Goal: Navigation & Orientation: Go to known website

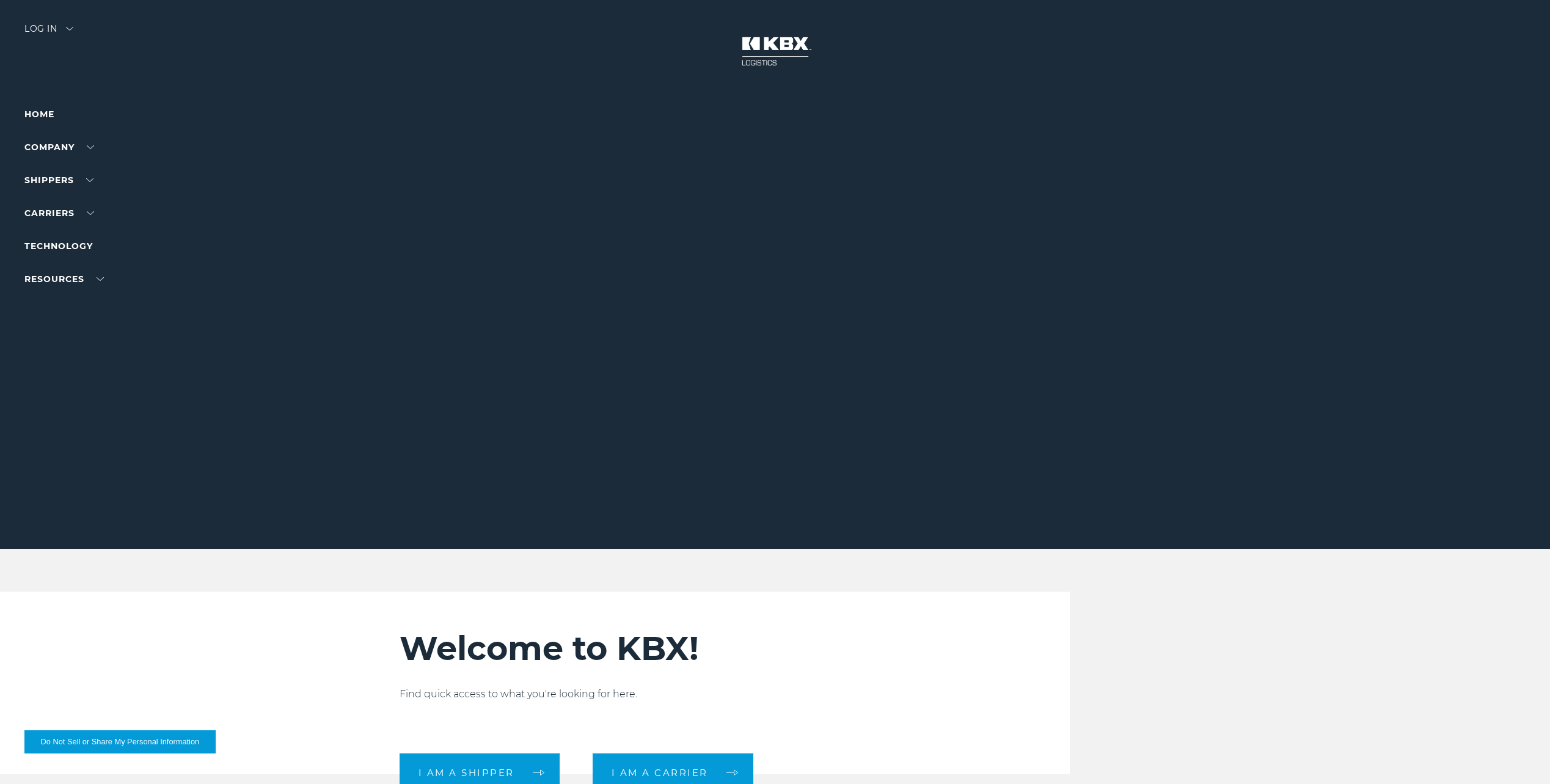
click at [54, 25] on div "Log in" at bounding box center [49, 33] width 49 height 18
click at [31, 80] on link "RAIL" at bounding box center [36, 81] width 23 height 11
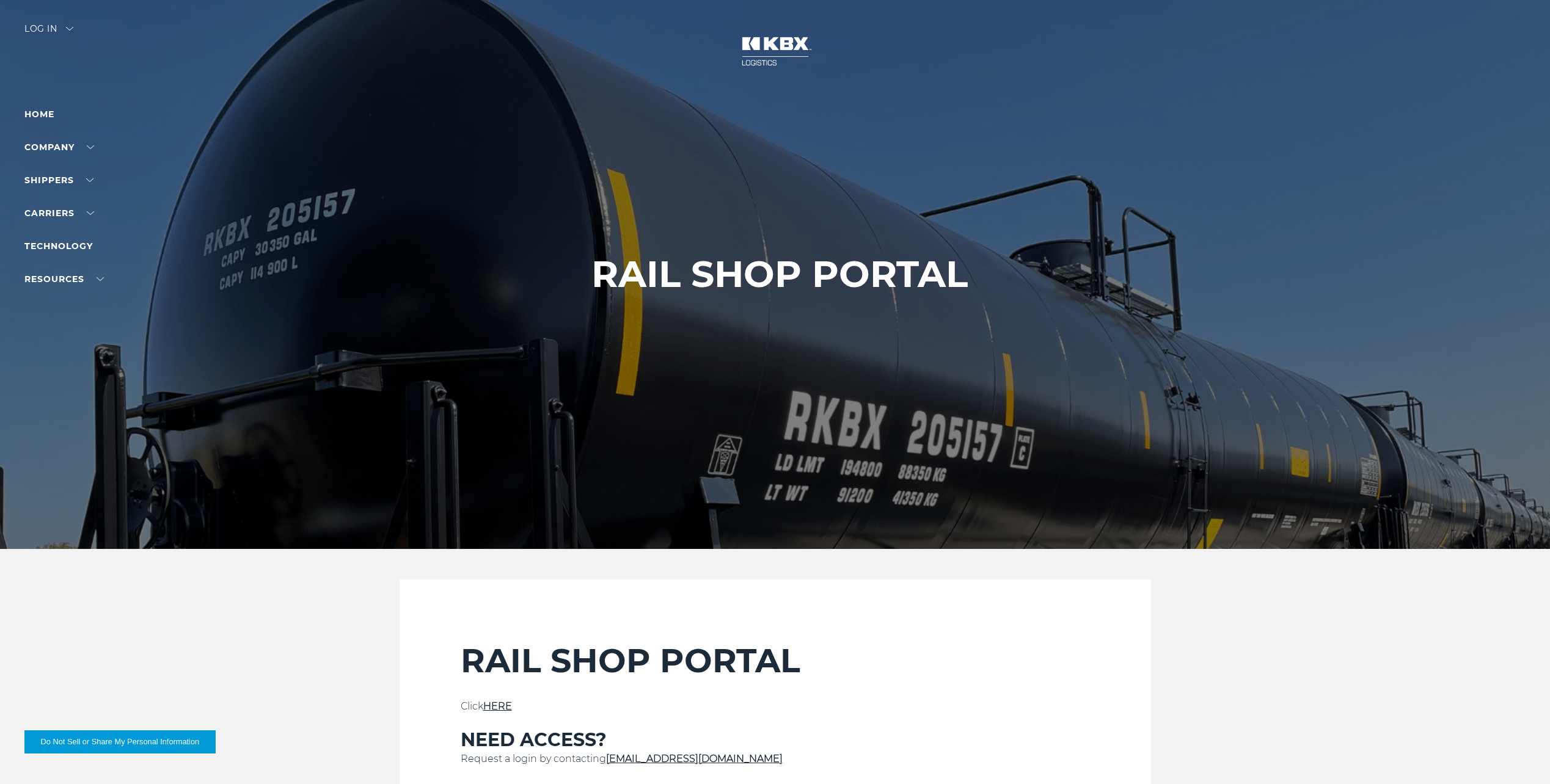
click at [61, 24] on div at bounding box center [779, 275] width 1559 height 549
click at [61, 30] on div "Log in" at bounding box center [49, 33] width 49 height 18
click at [35, 84] on link "RAIL" at bounding box center [36, 81] width 23 height 11
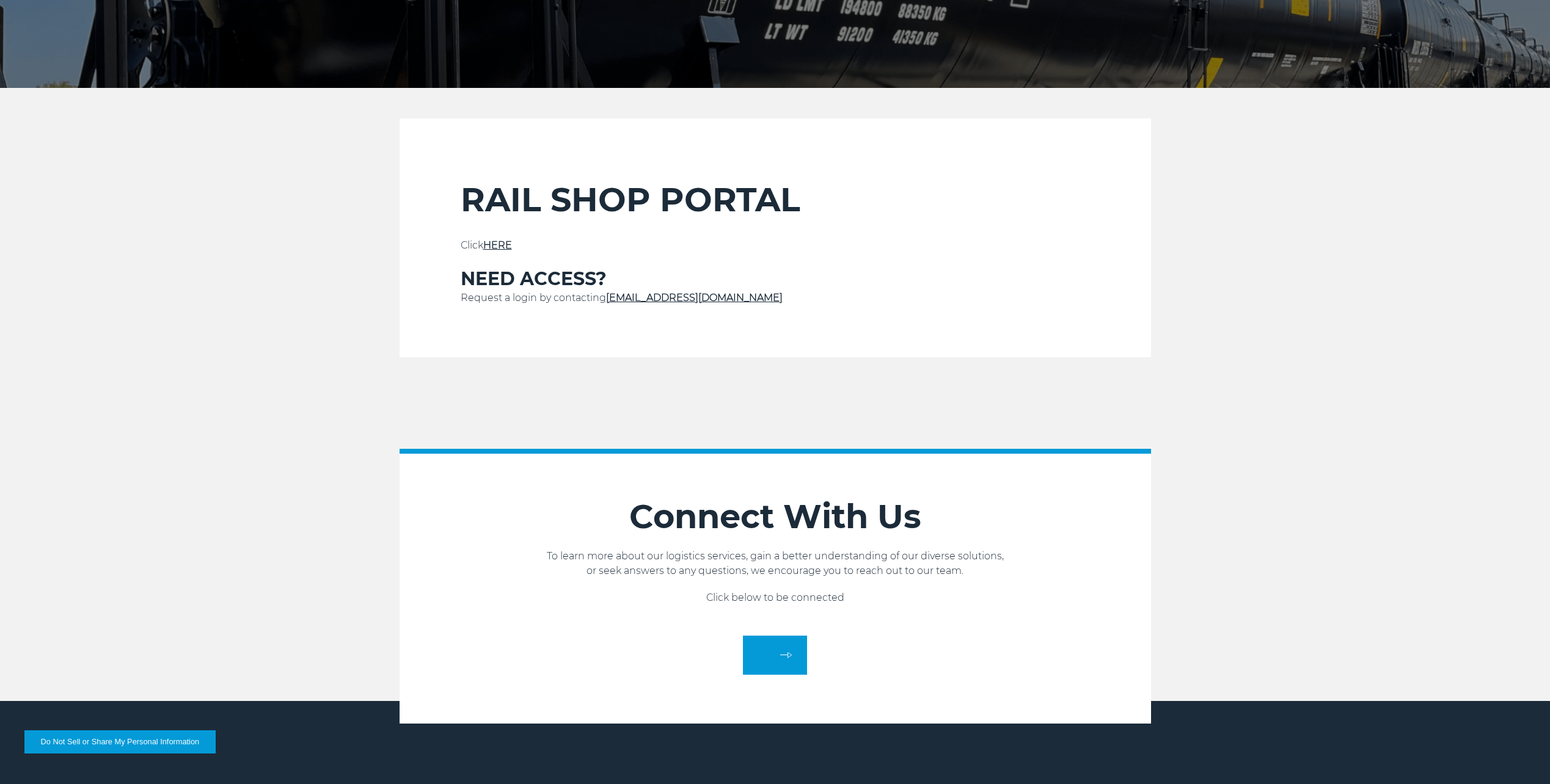
scroll to position [427, 0]
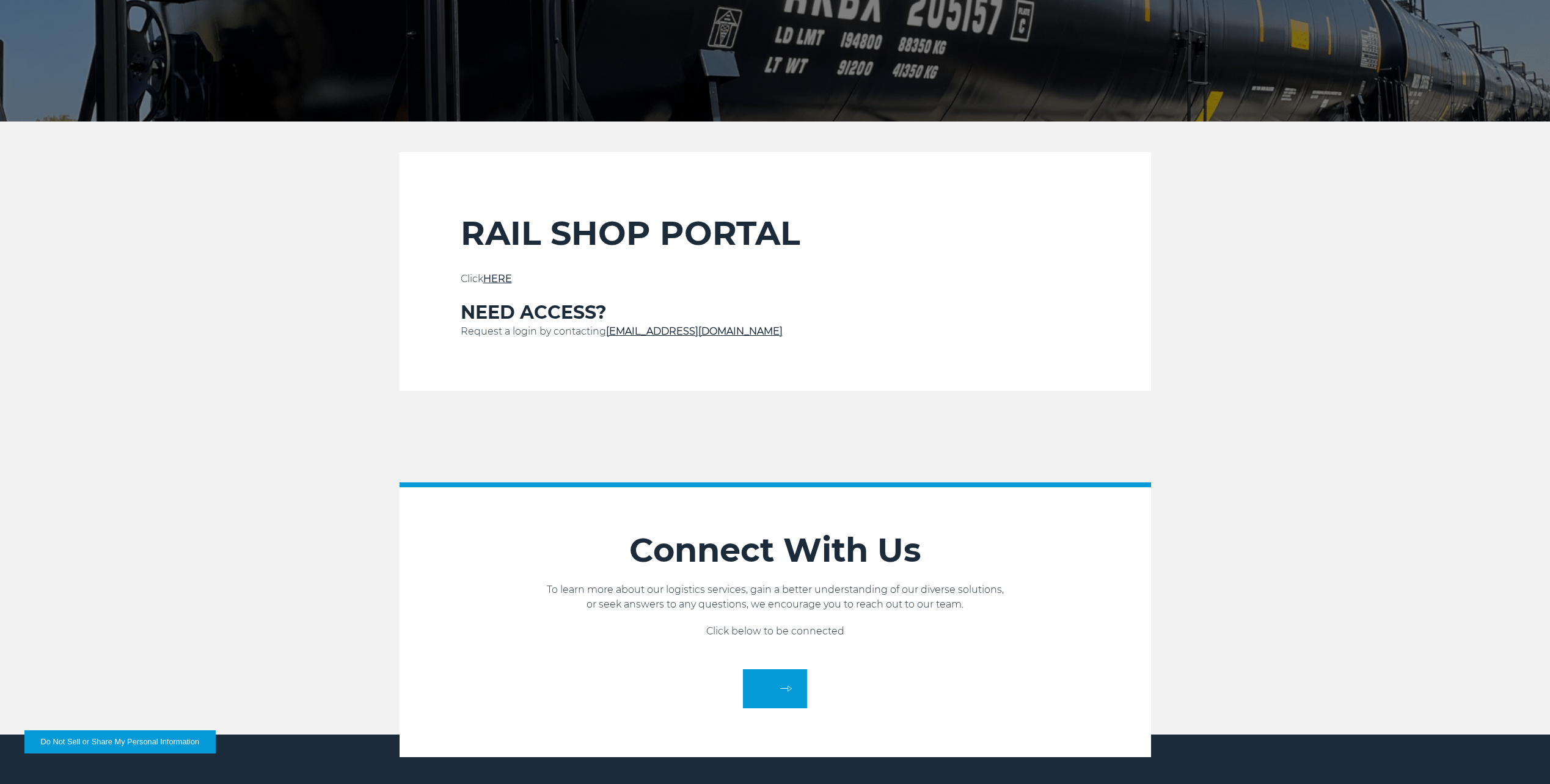
click at [499, 275] on link "HERE" at bounding box center [498, 279] width 29 height 12
